Goal: Navigation & Orientation: Find specific page/section

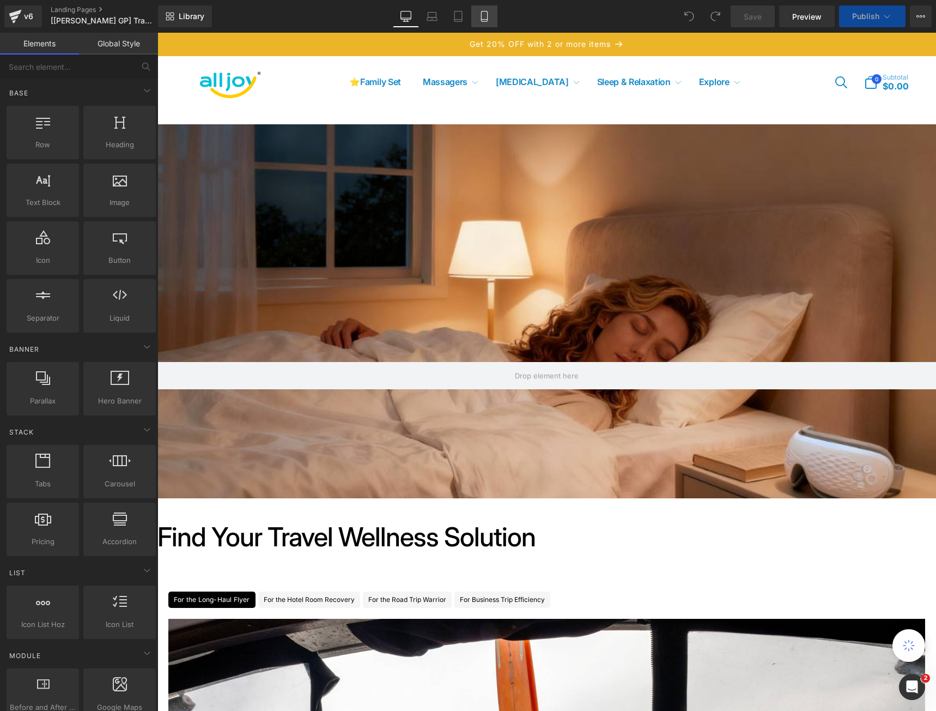
click at [491, 15] on link "Mobile" at bounding box center [484, 16] width 26 height 22
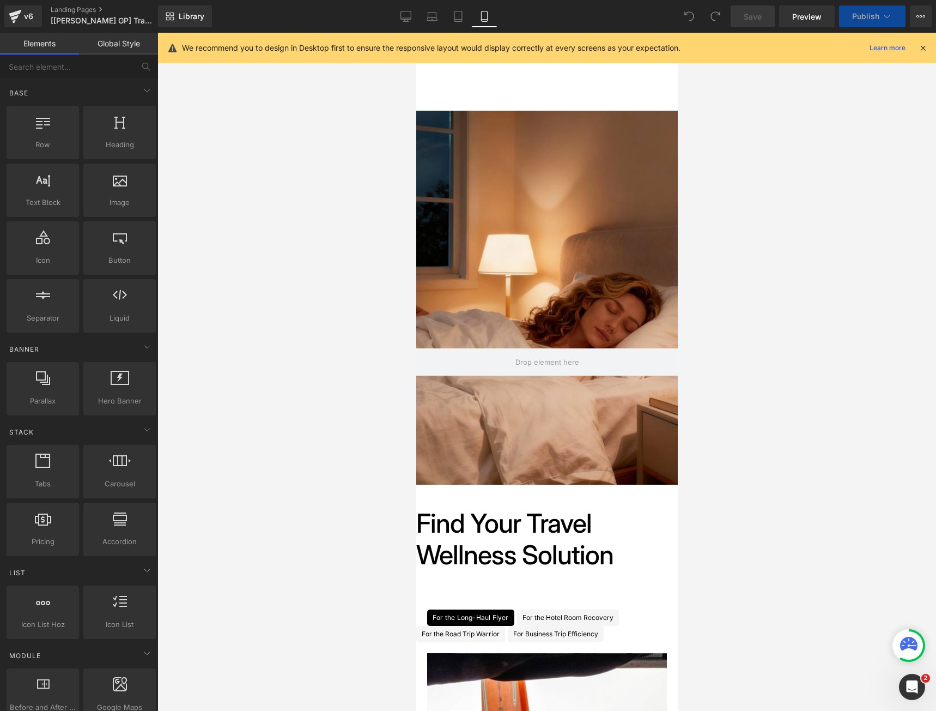
scroll to position [329, 0]
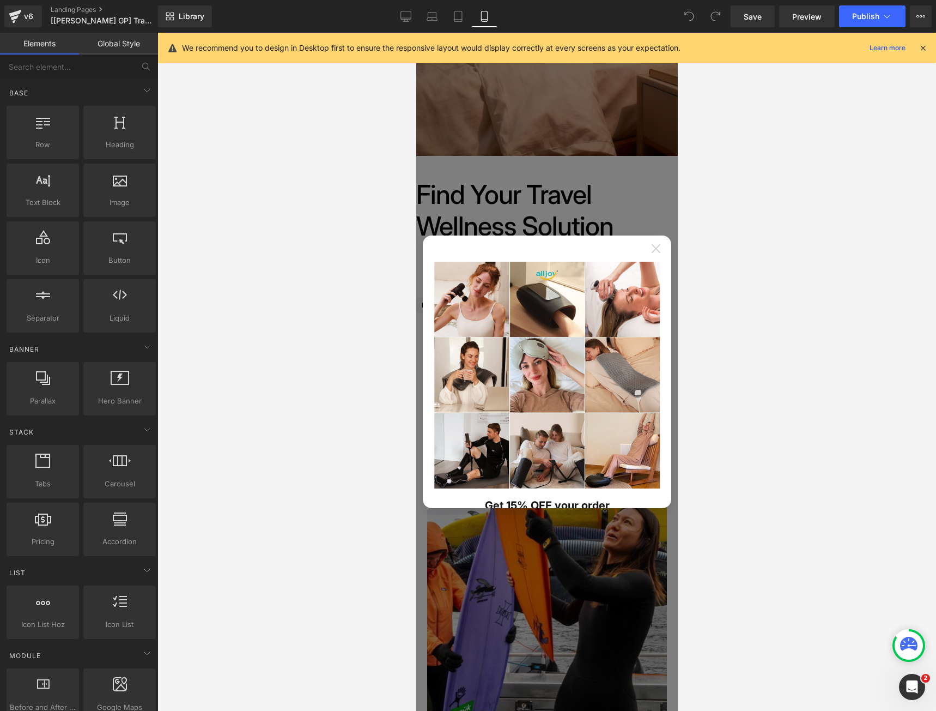
click at [651, 246] on icon at bounding box center [655, 248] width 9 height 9
